Goal: Navigation & Orientation: Understand site structure

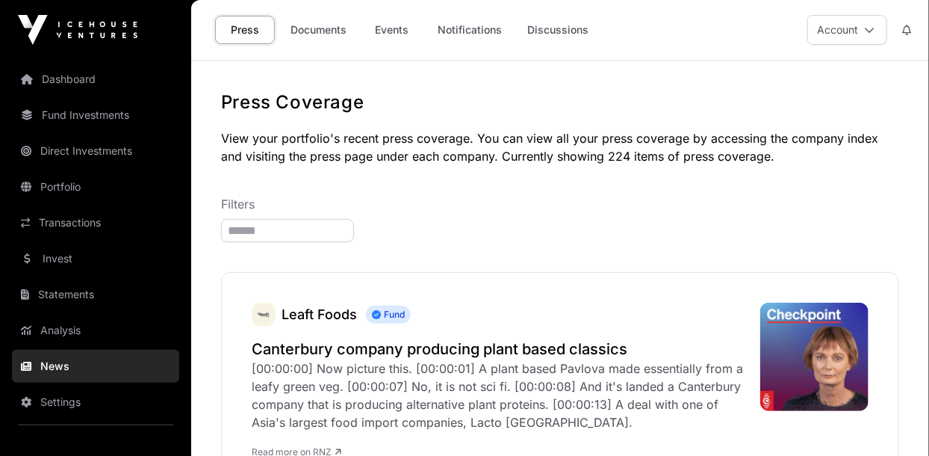
click at [61, 87] on link "Dashboard" at bounding box center [95, 79] width 167 height 33
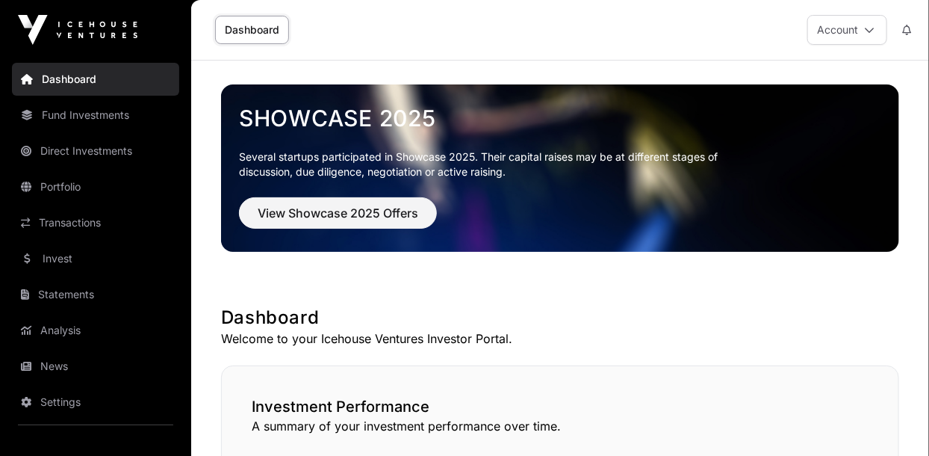
click at [46, 190] on link "Portfolio" at bounding box center [95, 186] width 167 height 33
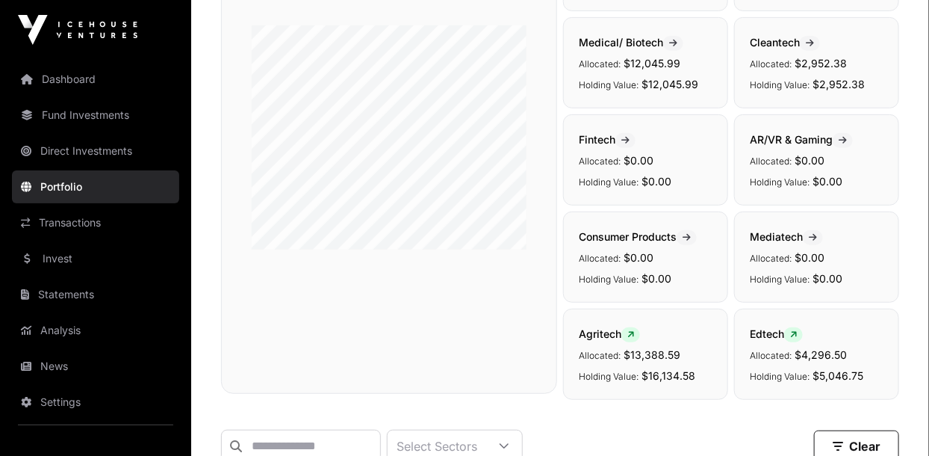
scroll to position [214, 0]
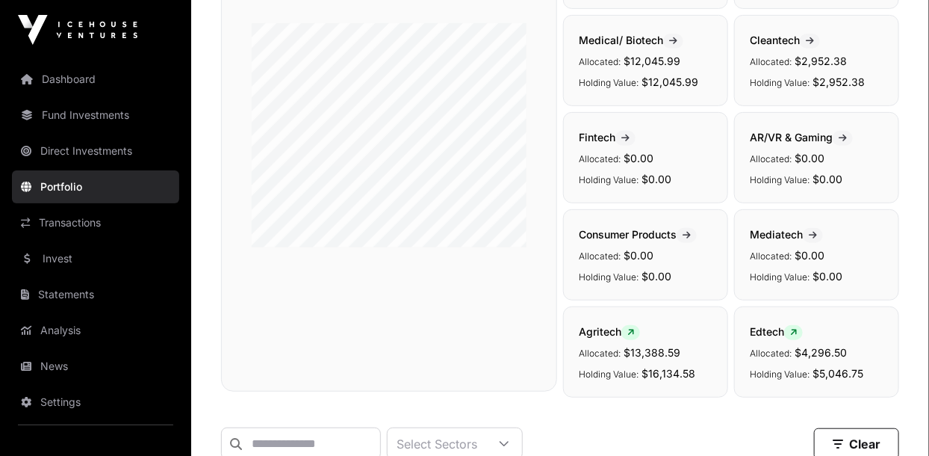
click at [53, 229] on link "Transactions" at bounding box center [95, 222] width 167 height 33
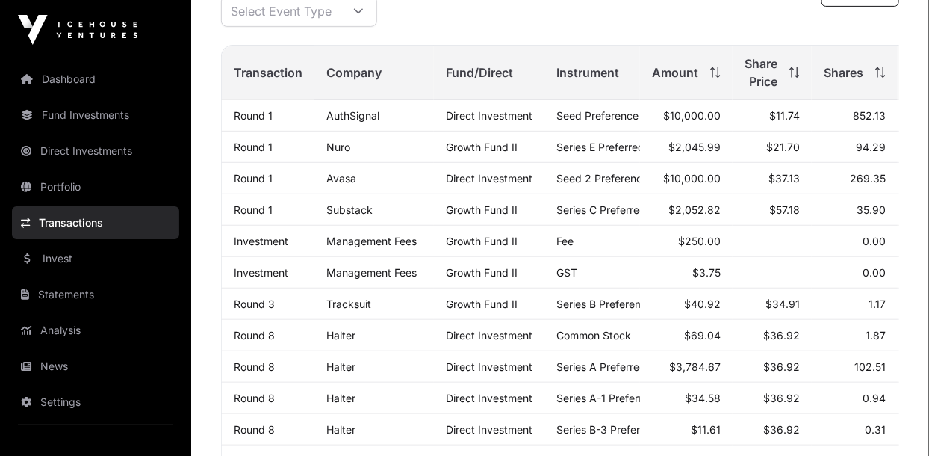
click at [52, 331] on link "Analysis" at bounding box center [95, 330] width 167 height 33
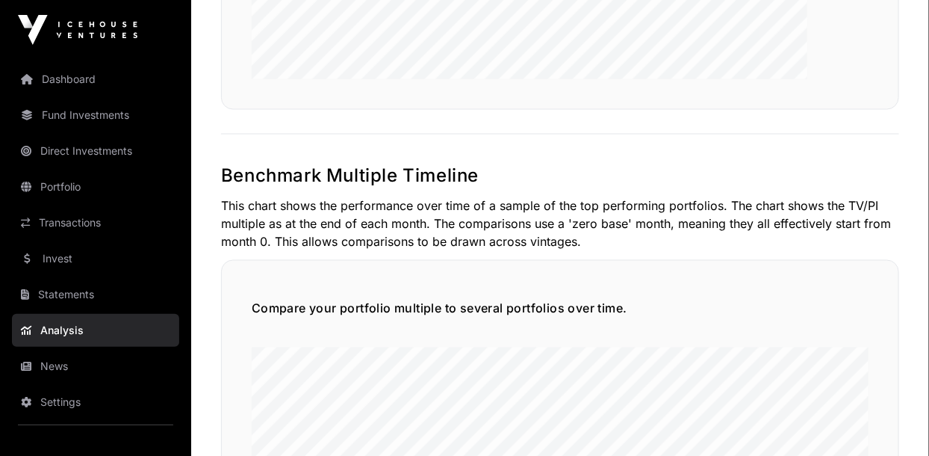
scroll to position [2959, 0]
click at [47, 186] on link "Portfolio" at bounding box center [95, 186] width 167 height 33
